Goal: Information Seeking & Learning: Find specific fact

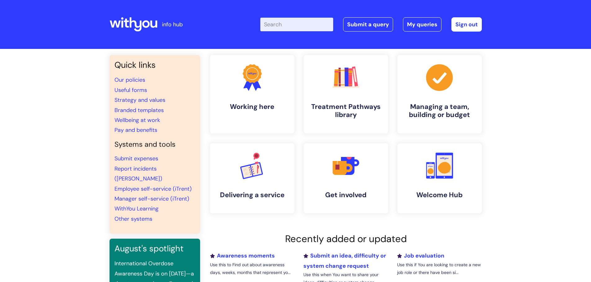
click at [300, 28] on input "Enter your search term here..." at bounding box center [296, 25] width 73 height 14
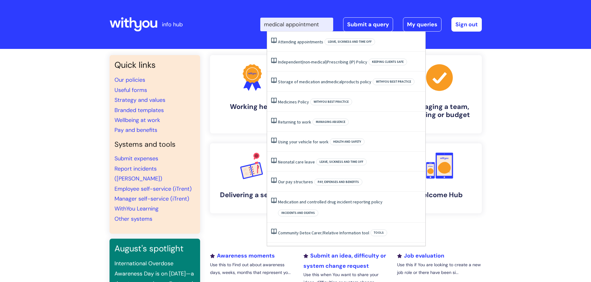
type input "medical appointment"
click button "Search" at bounding box center [0, 0] width 0 height 0
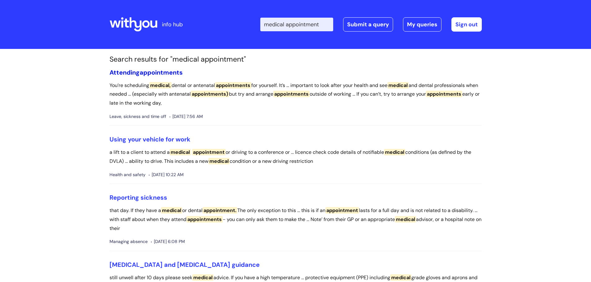
click at [162, 74] on span "appointments" at bounding box center [161, 73] width 43 height 8
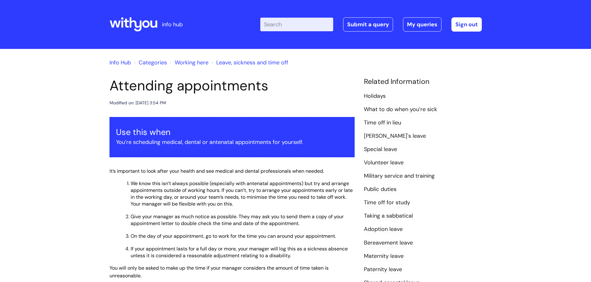
click at [77, 188] on div "Info Hub Categories Working here Leave, sickness and time off Attending appoint…" at bounding box center [295, 244] width 591 height 391
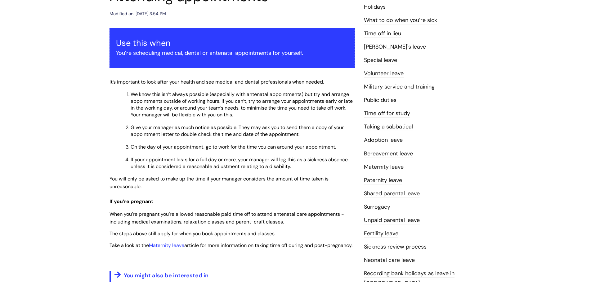
scroll to position [99, 0]
